Goal: Find specific page/section: Find specific page/section

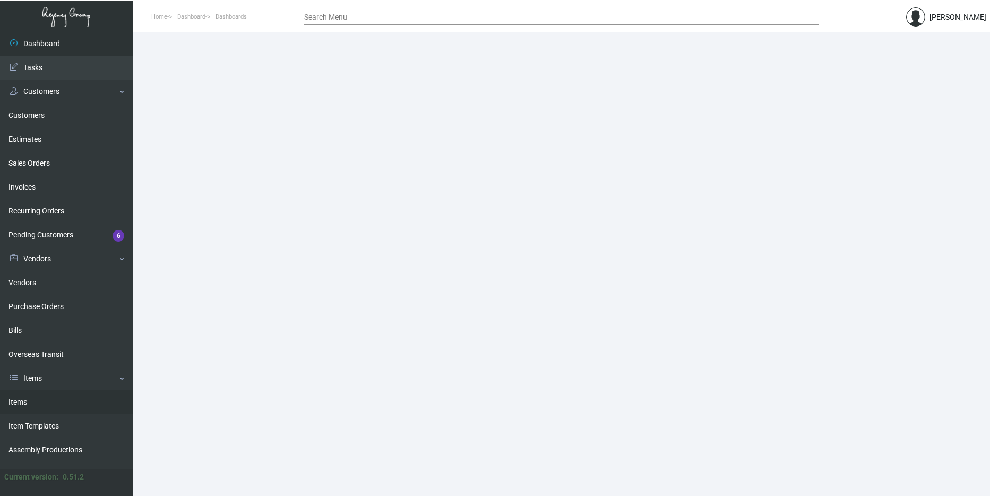
click at [91, 398] on link "Items" at bounding box center [66, 402] width 133 height 24
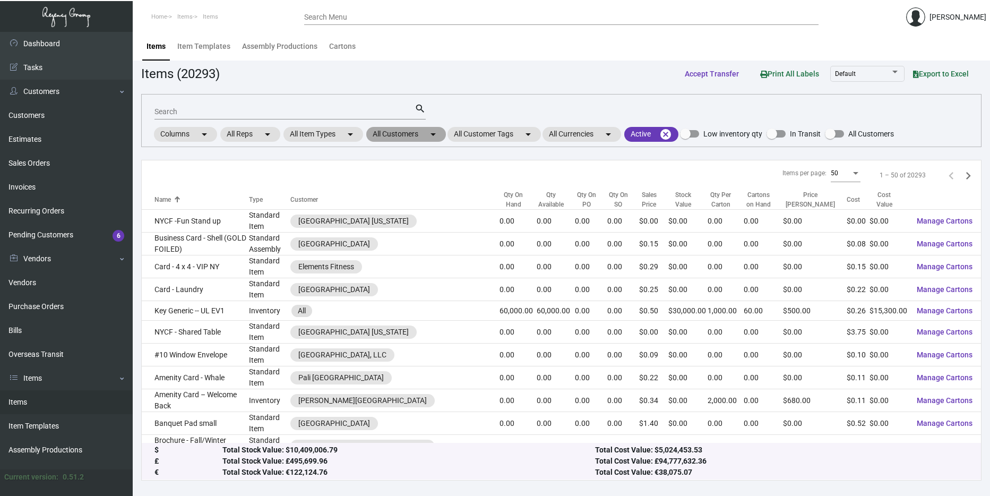
click at [414, 137] on mat-chip "All Customers arrow_drop_down" at bounding box center [406, 134] width 80 height 15
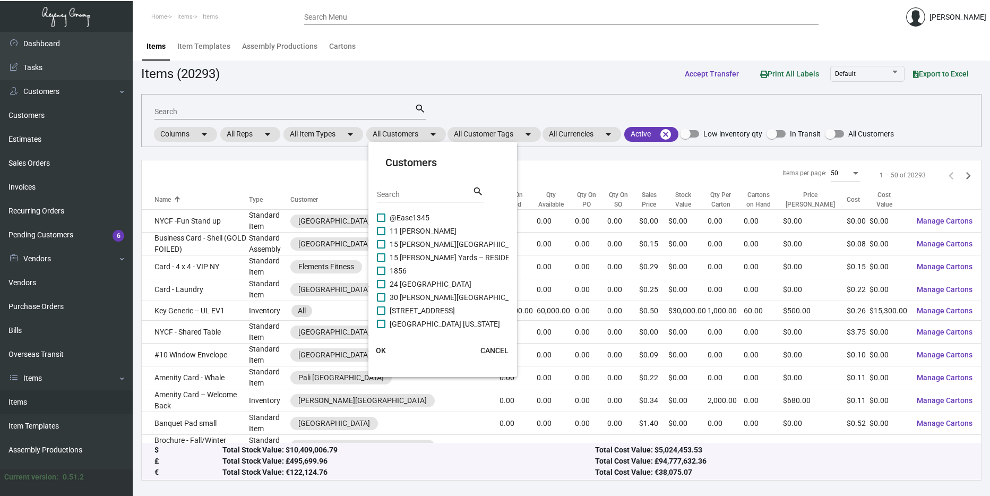
click at [427, 194] on input "Search" at bounding box center [425, 195] width 96 height 8
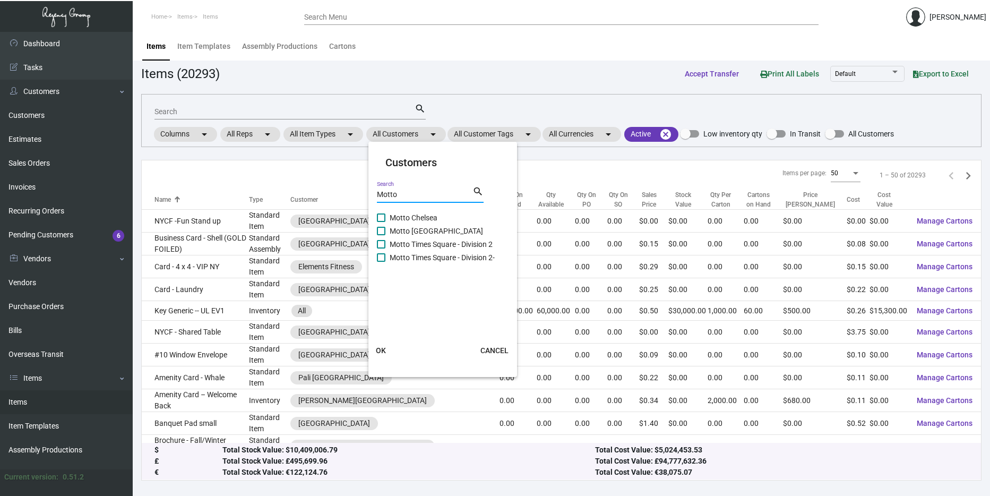
type input "Motto"
click at [425, 214] on span "Motto Chelsea" at bounding box center [414, 217] width 48 height 13
click at [381, 222] on input "Motto Chelsea" at bounding box center [381, 222] width 1 height 1
checkbox input "true"
click at [426, 230] on span "Motto [GEOGRAPHIC_DATA]" at bounding box center [436, 231] width 93 height 13
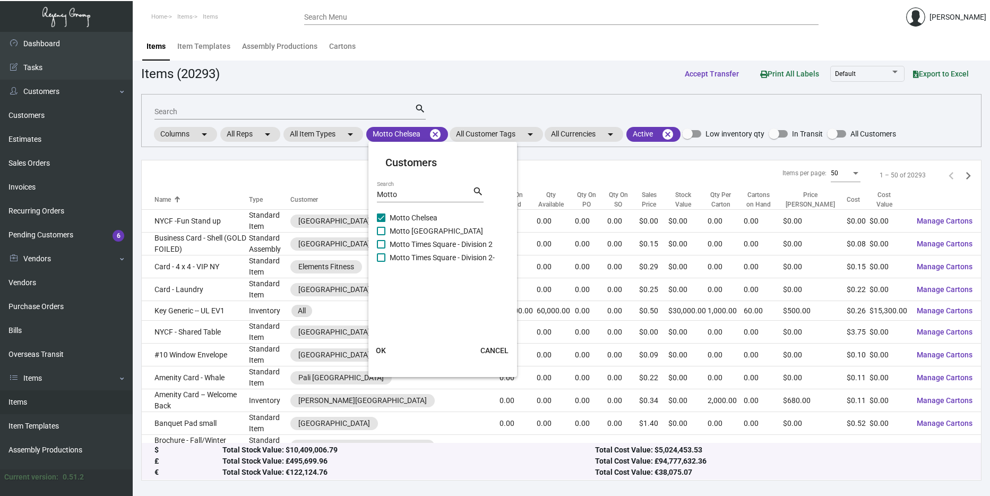
click at [381, 235] on input "Motto [GEOGRAPHIC_DATA]" at bounding box center [381, 235] width 1 height 1
checkbox input "true"
click at [424, 243] on span "Motto Times Square - Division 2" at bounding box center [441, 244] width 103 height 13
click at [381, 248] on input "Motto Times Square - Division 2" at bounding box center [381, 248] width 1 height 1
checkbox input "true"
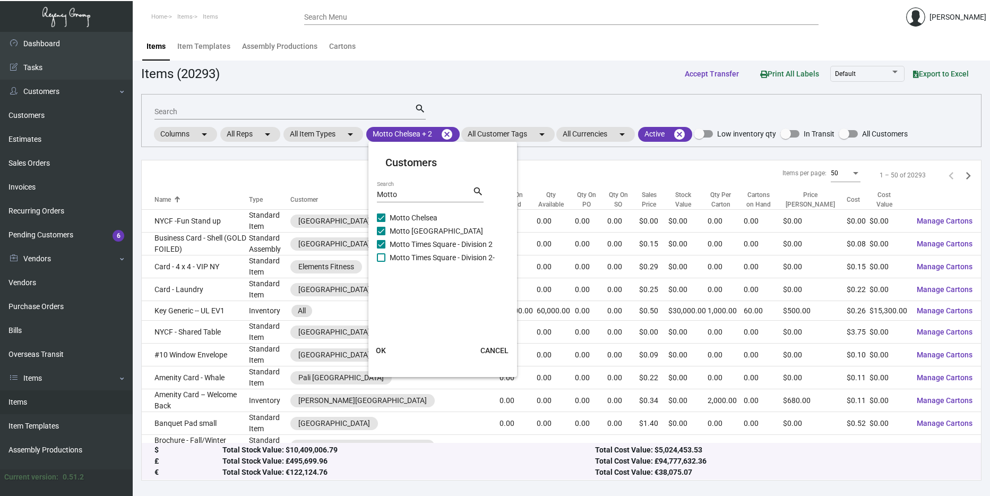
click at [424, 254] on span "Motto Times Square - Division 2-" at bounding box center [442, 257] width 105 height 13
click at [381, 262] on input "Motto Times Square - Division 2-" at bounding box center [381, 262] width 1 height 1
checkbox input "true"
click at [382, 348] on span "OK" at bounding box center [381, 350] width 10 height 8
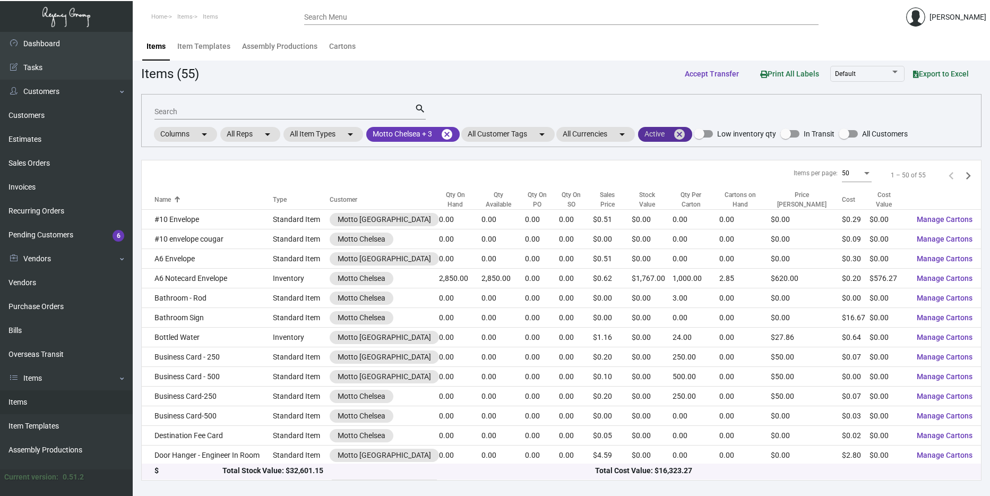
click at [684, 135] on mat-icon "cancel" at bounding box center [679, 134] width 13 height 13
